Goal: Check status: Check status

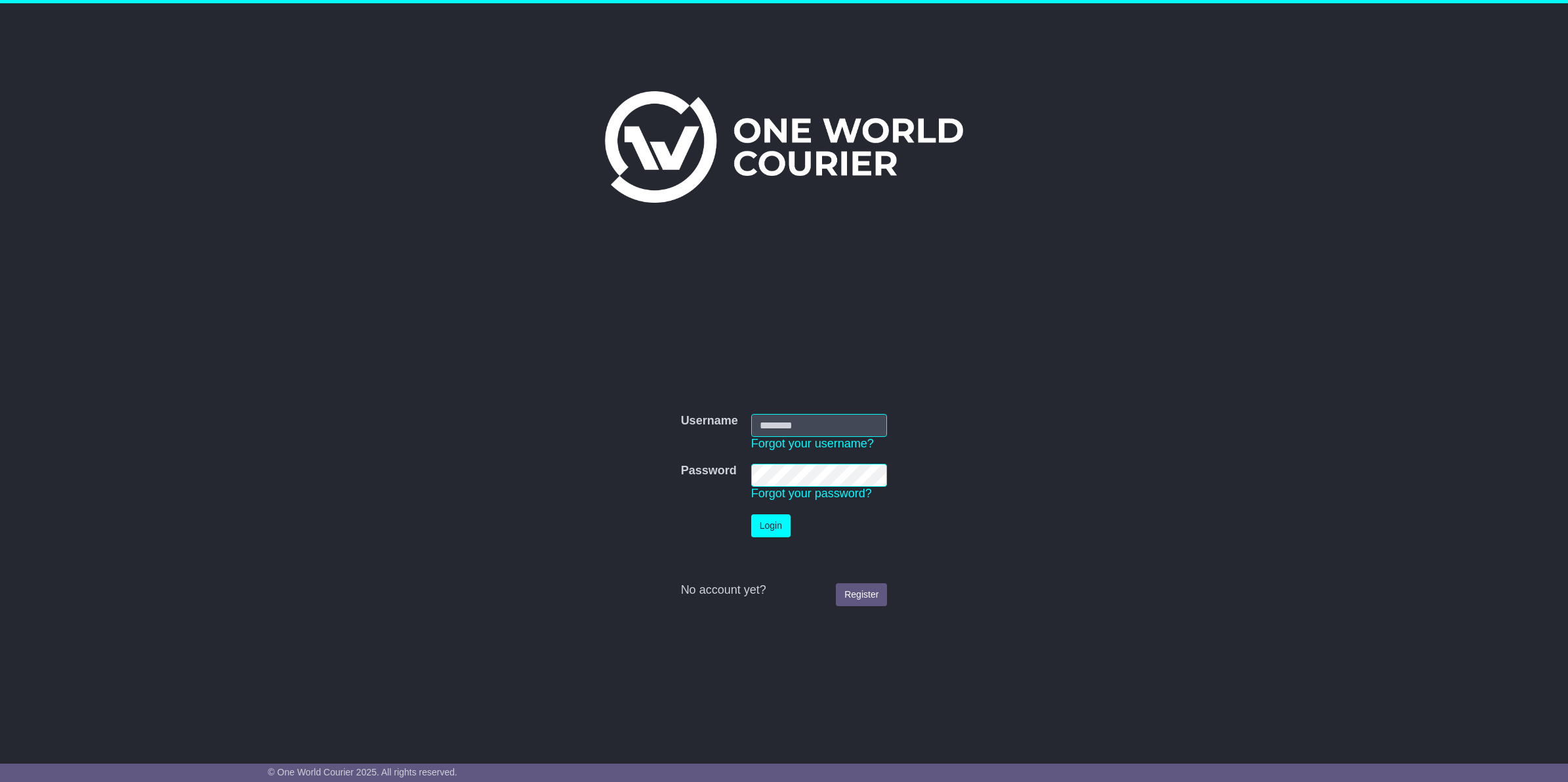
type input "**********"
click at [766, 528] on button "Login" at bounding box center [771, 525] width 40 height 23
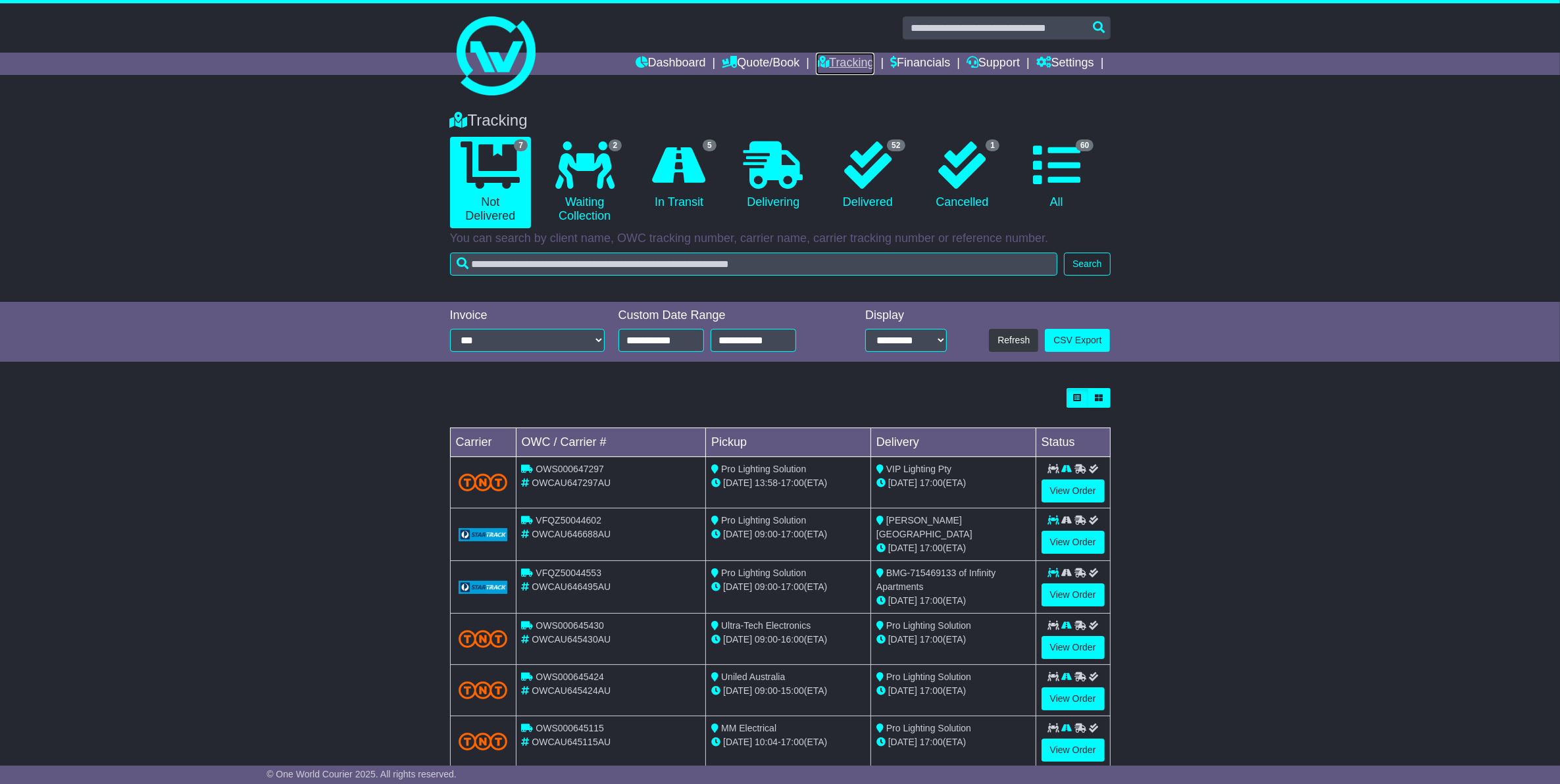
click at [849, 69] on link "Tracking" at bounding box center [845, 64] width 58 height 22
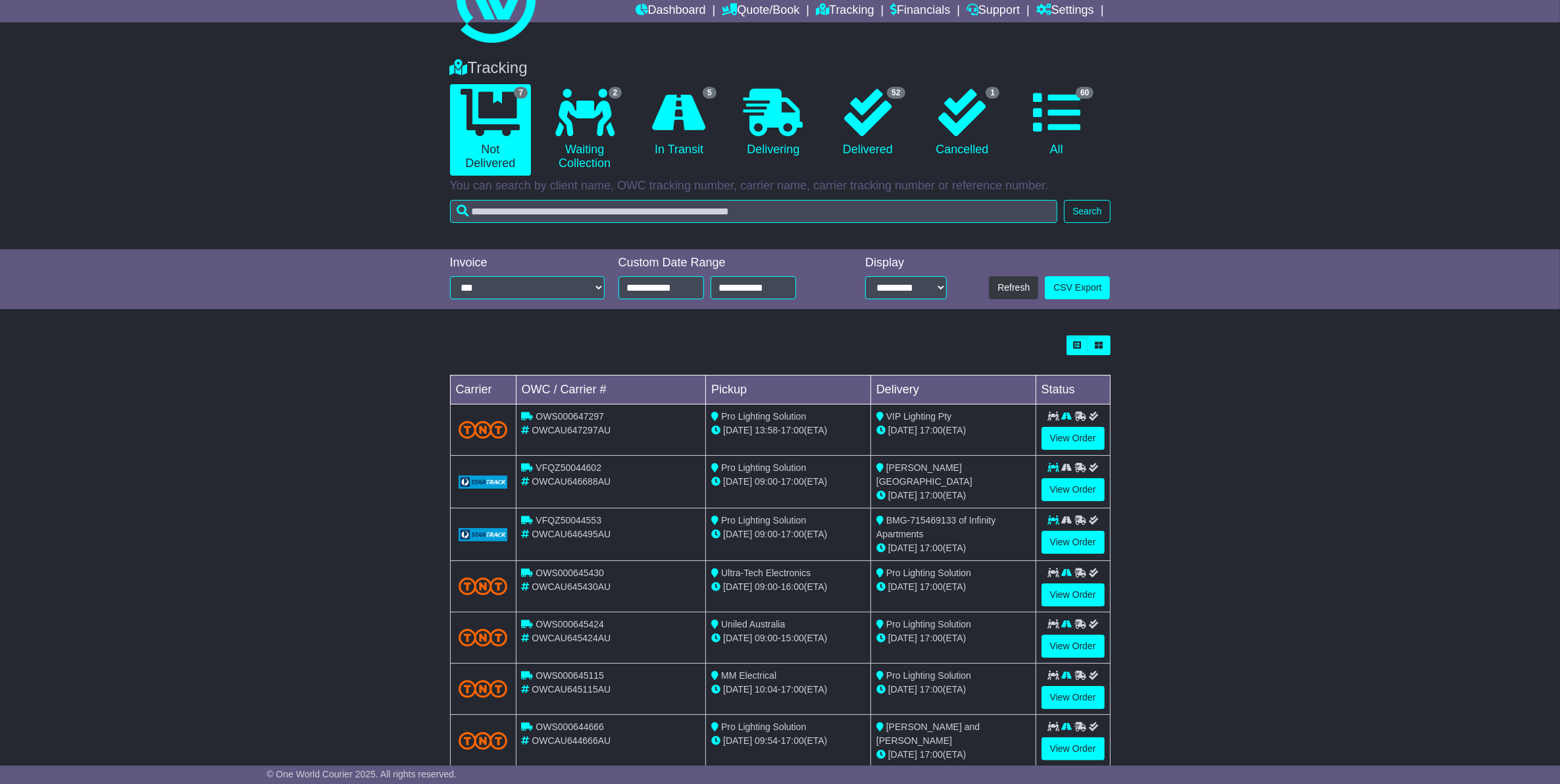
scroll to position [84, 0]
